Goal: Task Accomplishment & Management: Use online tool/utility

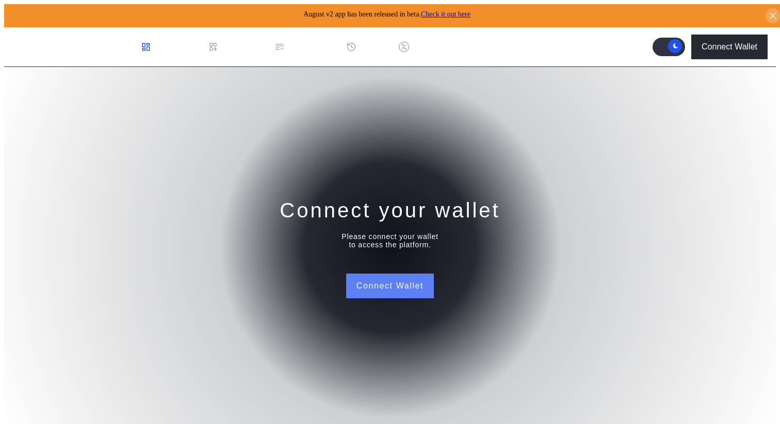
click at [398, 275] on button "Connect Wallet" at bounding box center [390, 286] width 88 height 25
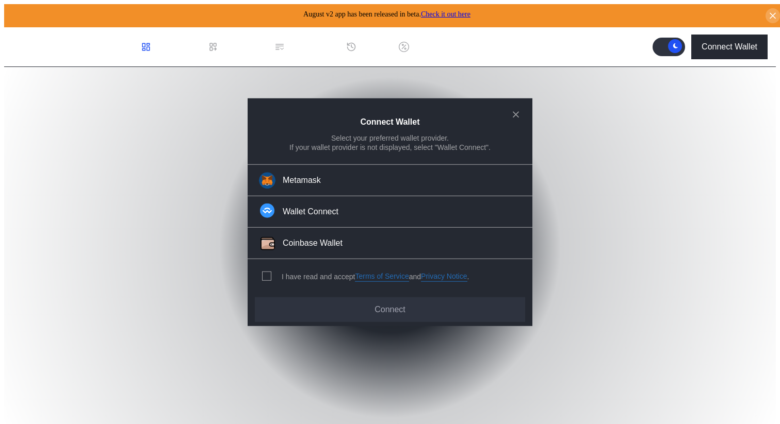
click at [286, 268] on div "I have read and accept Terms of Service and Privacy Notice ." at bounding box center [364, 276] width 232 height 34
click at [264, 272] on span "modal" at bounding box center [266, 276] width 8 height 8
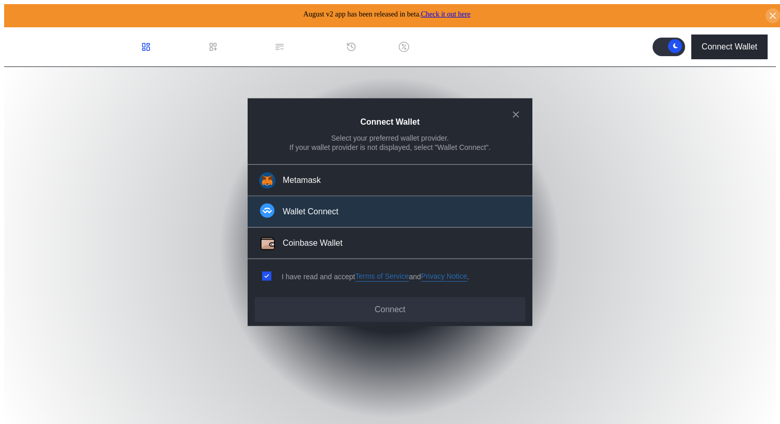
click at [305, 216] on div "Wallet Connect" at bounding box center [311, 212] width 56 height 11
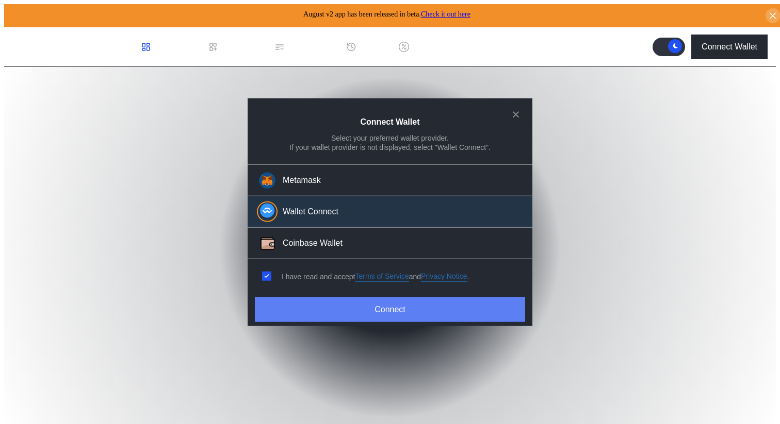
click at [362, 302] on button "Connect" at bounding box center [390, 310] width 270 height 25
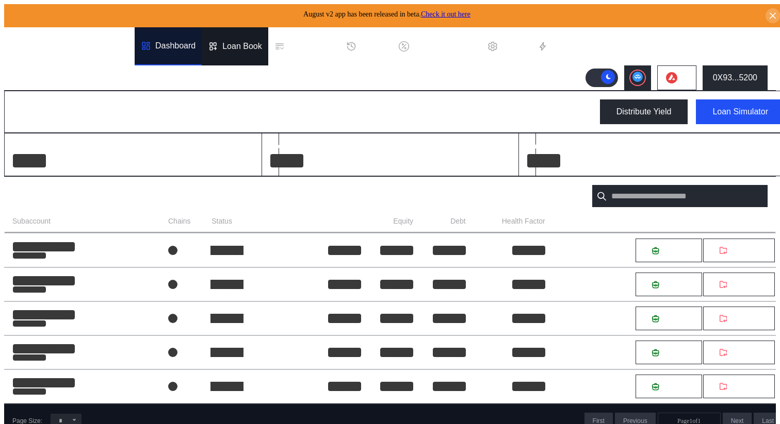
click at [239, 45] on div "Loan Book" at bounding box center [242, 46] width 40 height 9
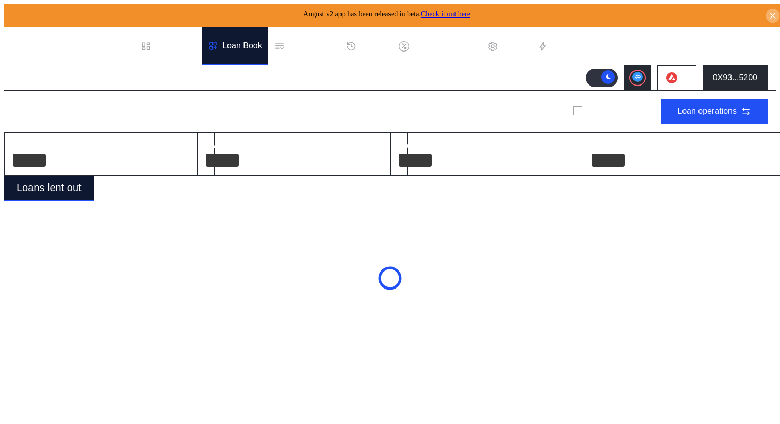
click at [768, 11] on icon at bounding box center [773, 16] width 10 height 10
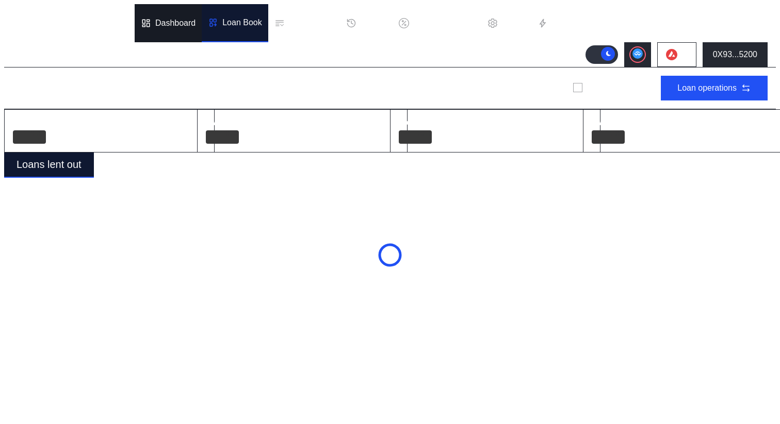
click at [165, 24] on div "Dashboard" at bounding box center [168, 23] width 67 height 38
